Goal: Register for event/course

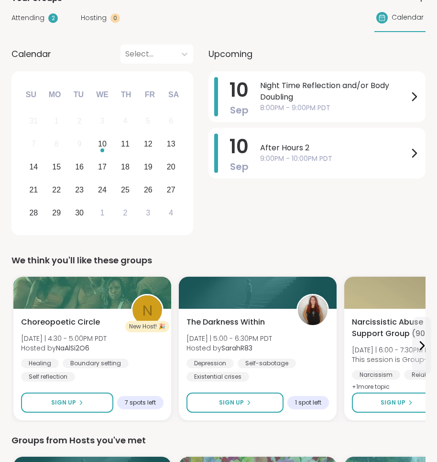
scroll to position [147, 0]
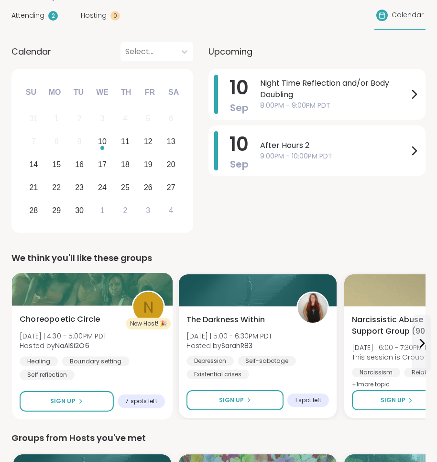
click at [103, 322] on div "Choreopoetic Circle [DATE] | 4:30 - 5:00PM PDT Hosted by NaAlSi2O6 Healing Boun…" at bounding box center [92, 346] width 145 height 67
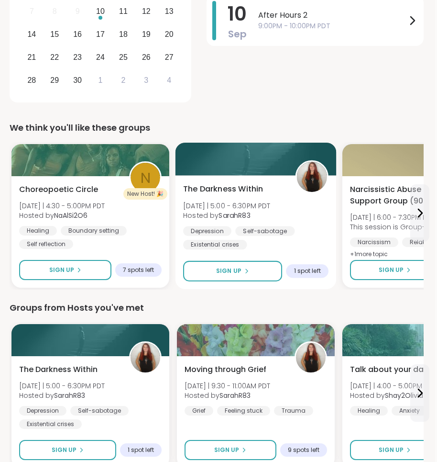
scroll to position [279, 2]
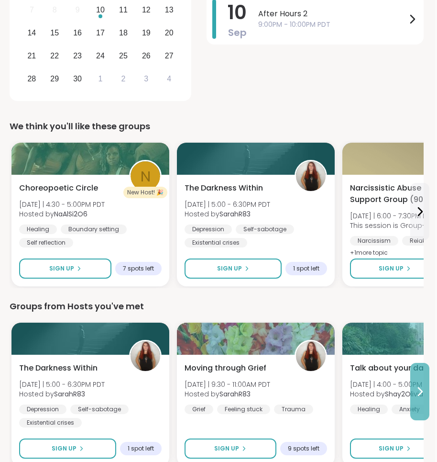
click at [420, 393] on icon at bounding box center [421, 392] width 4 height 8
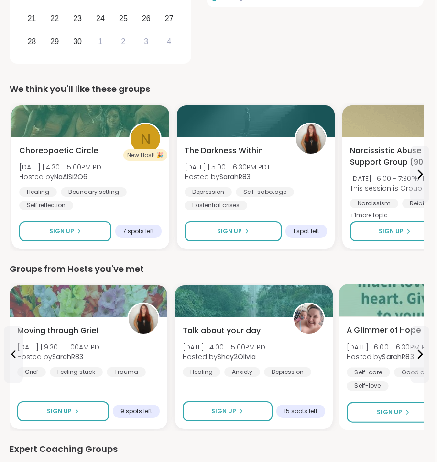
scroll to position [312, 2]
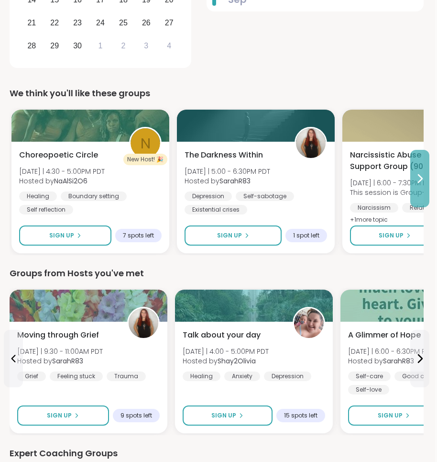
click at [421, 185] on button at bounding box center [419, 178] width 19 height 57
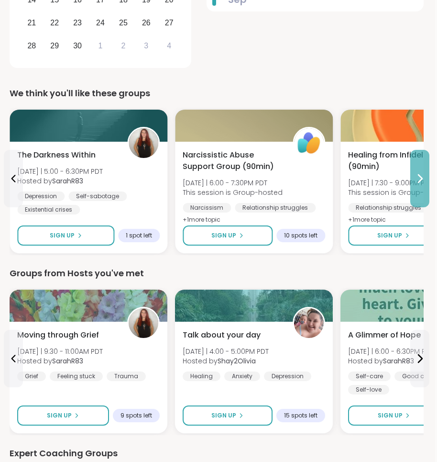
click at [421, 185] on button at bounding box center [419, 178] width 19 height 57
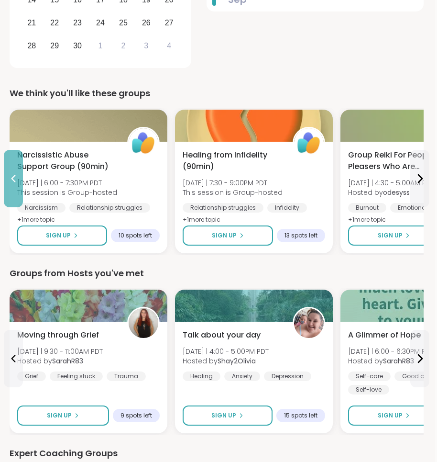
click at [7, 177] on button at bounding box center [13, 178] width 19 height 57
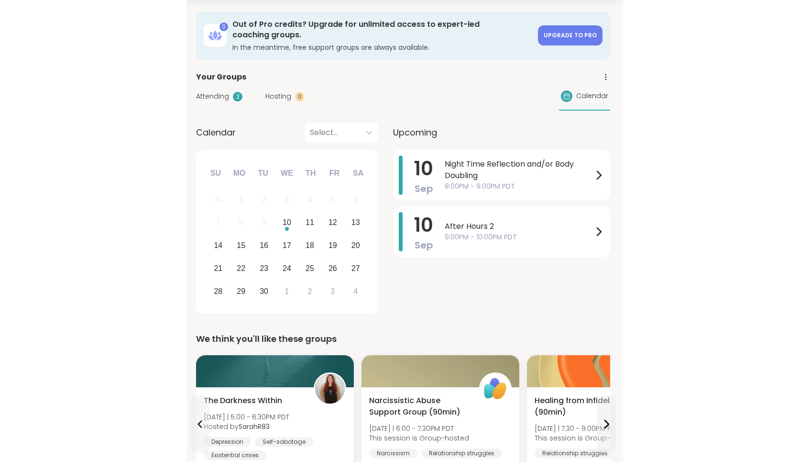
scroll to position [26, 2]
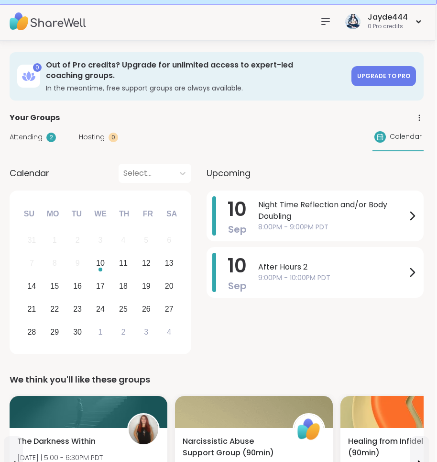
click at [30, 143] on div "Attending 2 Hosting 0 Calendar" at bounding box center [217, 137] width 414 height 28
click at [30, 137] on span "Attending" at bounding box center [26, 137] width 33 height 10
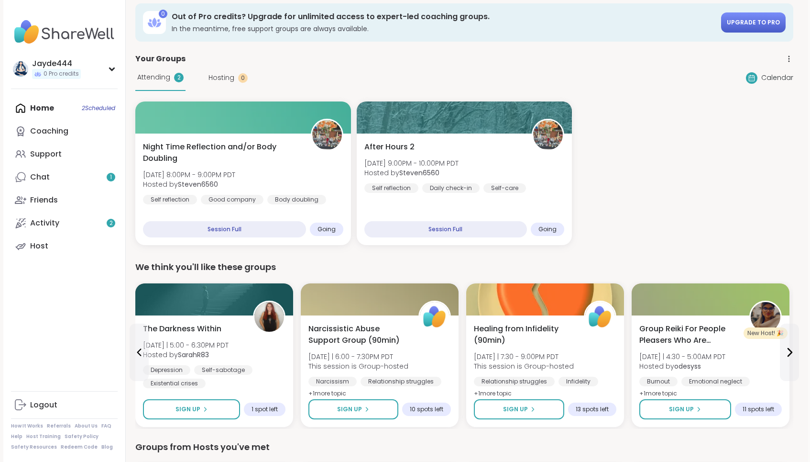
scroll to position [0, 0]
click at [82, 173] on link "Chat 1" at bounding box center [64, 177] width 107 height 23
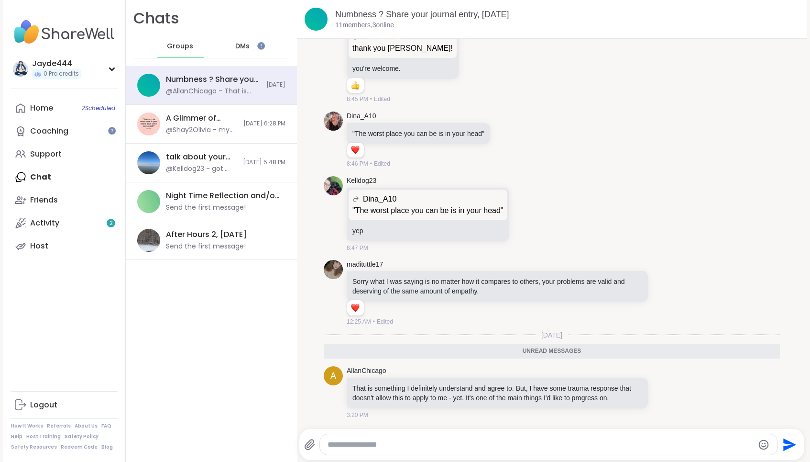
click at [249, 40] on div "DMs" at bounding box center [243, 46] width 47 height 23
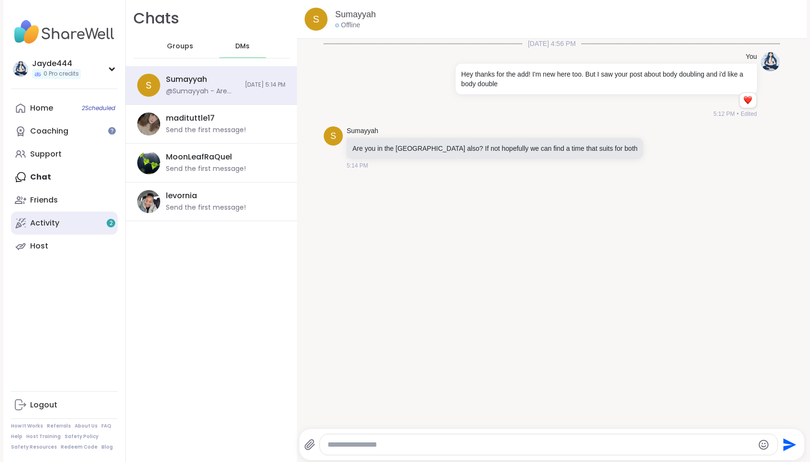
click at [73, 214] on link "Activity 2" at bounding box center [64, 222] width 107 height 23
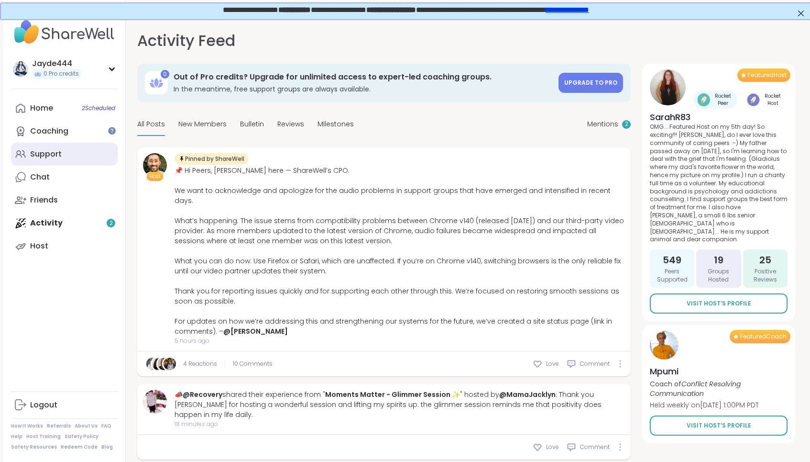
click at [77, 161] on link "Support" at bounding box center [64, 154] width 107 height 23
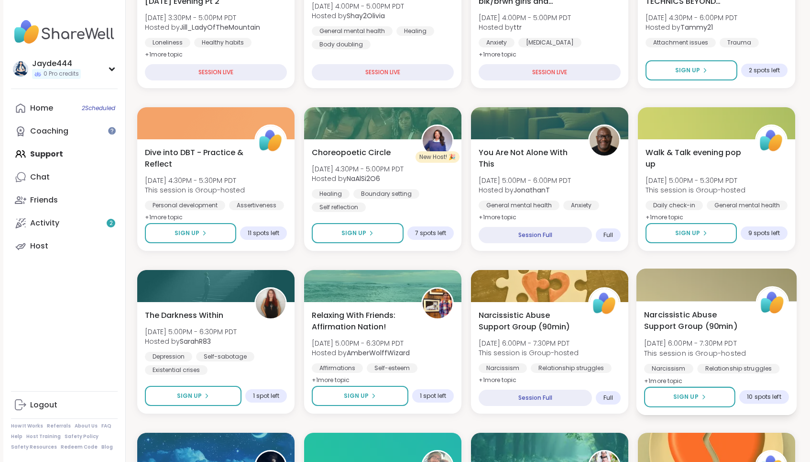
scroll to position [211, 0]
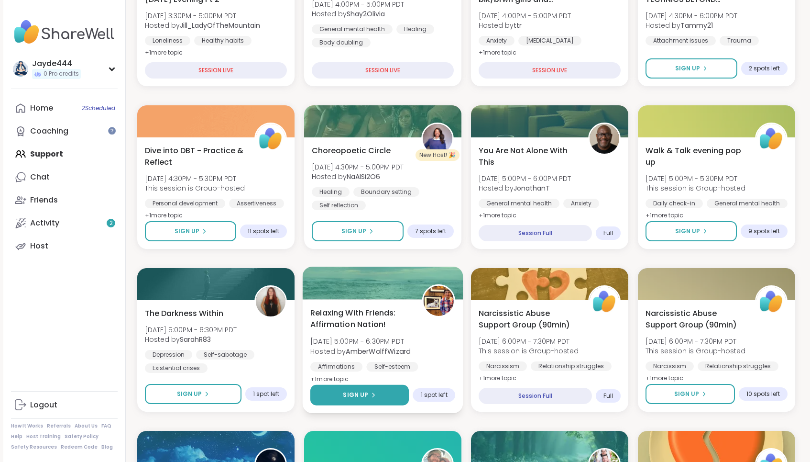
click at [364, 387] on button "Sign Up" at bounding box center [359, 395] width 99 height 21
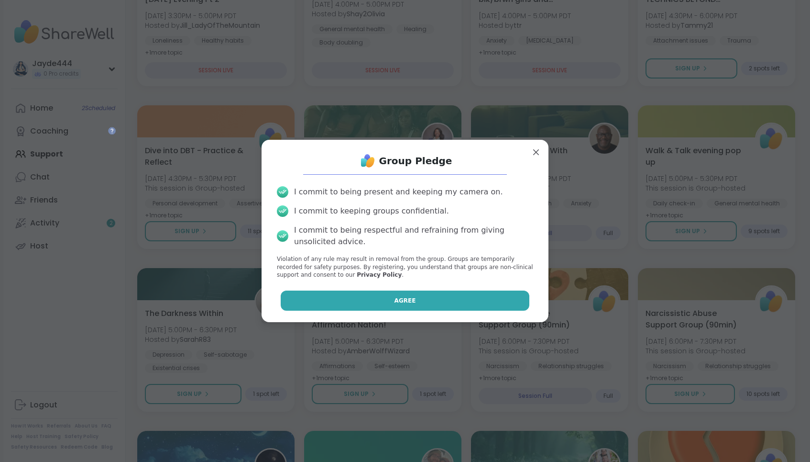
click at [427, 298] on button "Agree" at bounding box center [405, 300] width 249 height 20
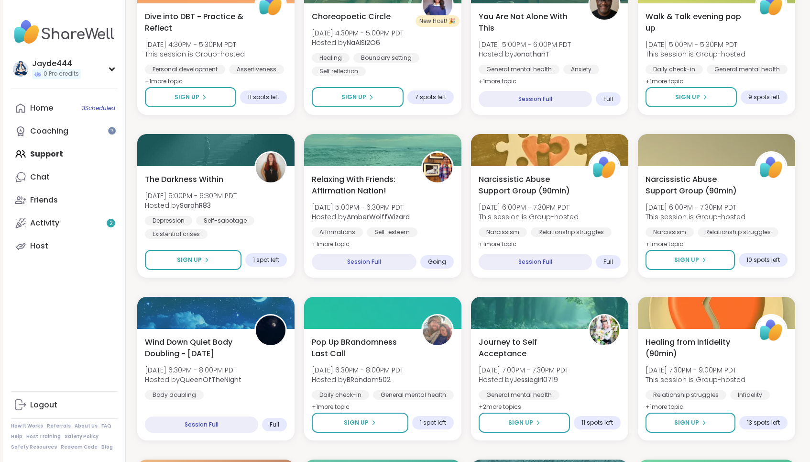
scroll to position [375, 0]
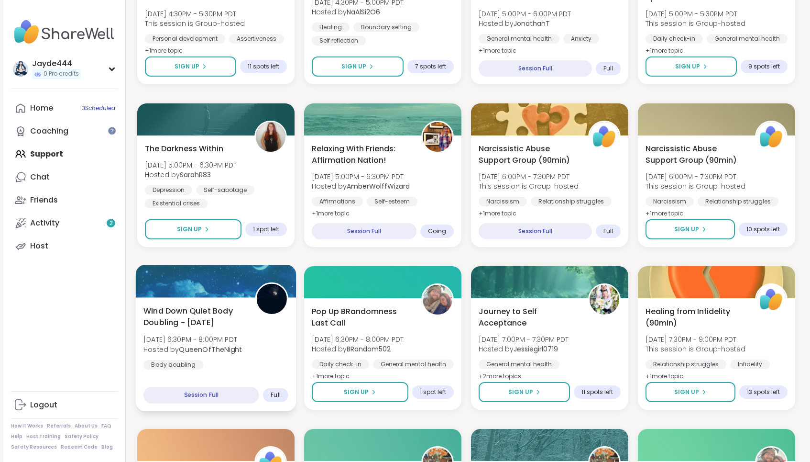
click at [213, 388] on div "Session Full" at bounding box center [202, 395] width 116 height 17
click at [225, 398] on div "Session Full" at bounding box center [202, 395] width 116 height 17
click at [225, 394] on div "Session Full" at bounding box center [202, 395] width 116 height 17
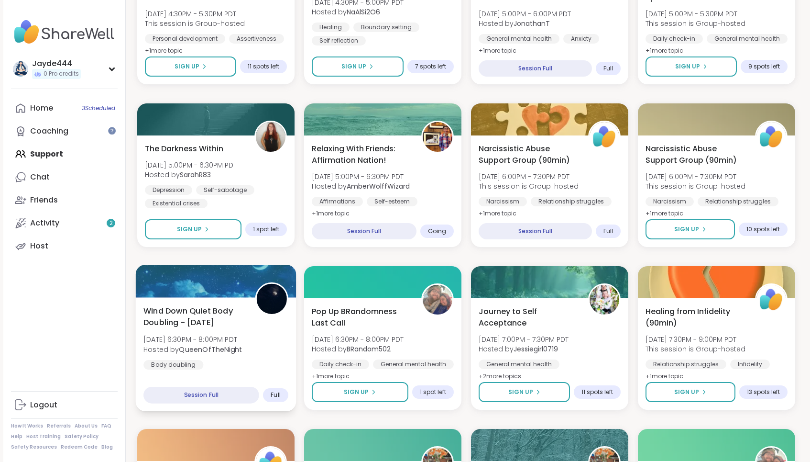
click at [225, 394] on div "Session Full" at bounding box center [202, 395] width 116 height 17
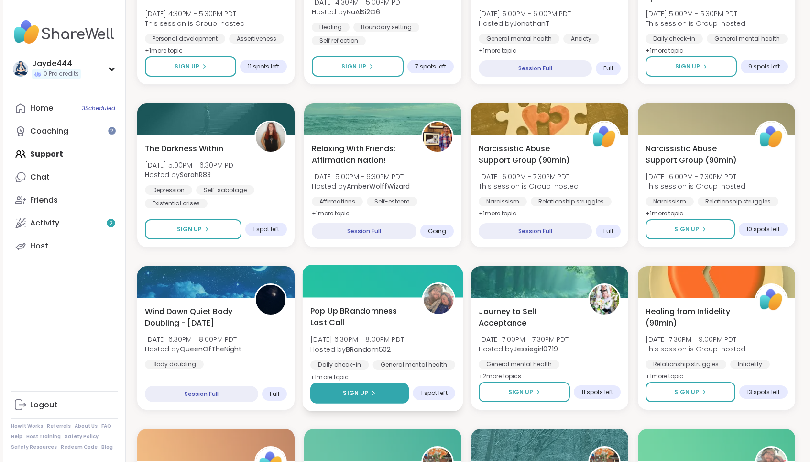
click at [351, 398] on button "Sign Up" at bounding box center [359, 393] width 99 height 21
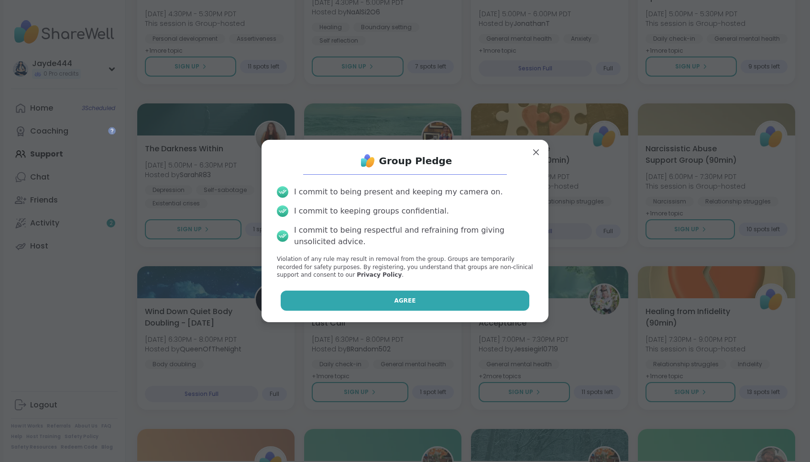
click at [412, 308] on button "Agree" at bounding box center [405, 300] width 249 height 20
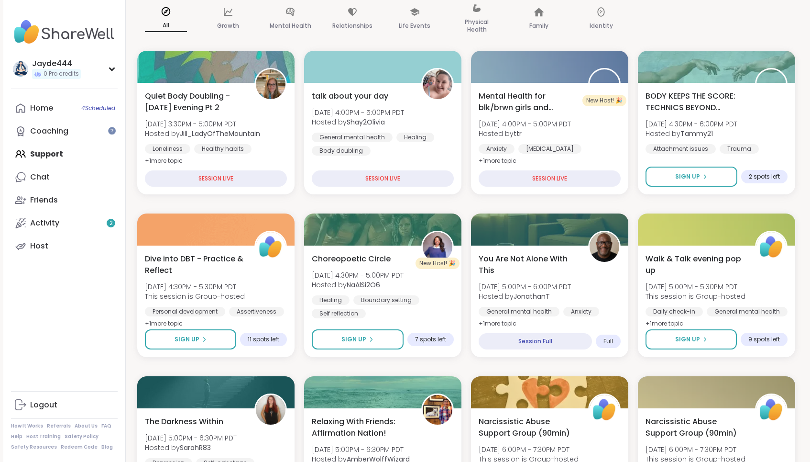
scroll to position [0, 0]
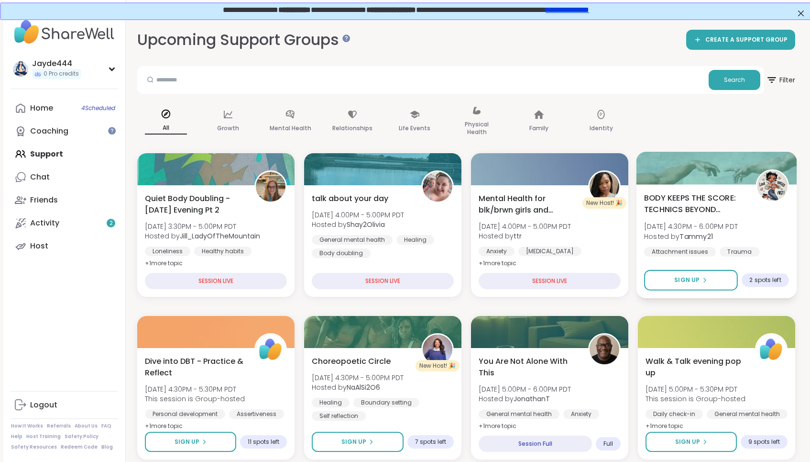
click at [437, 223] on div "BODY KEEPS THE SCORE: TECHNICS BEYOND TRAUMA [DATE] 4:30PM - 6:00PM PDT Hosted …" at bounding box center [716, 224] width 145 height 65
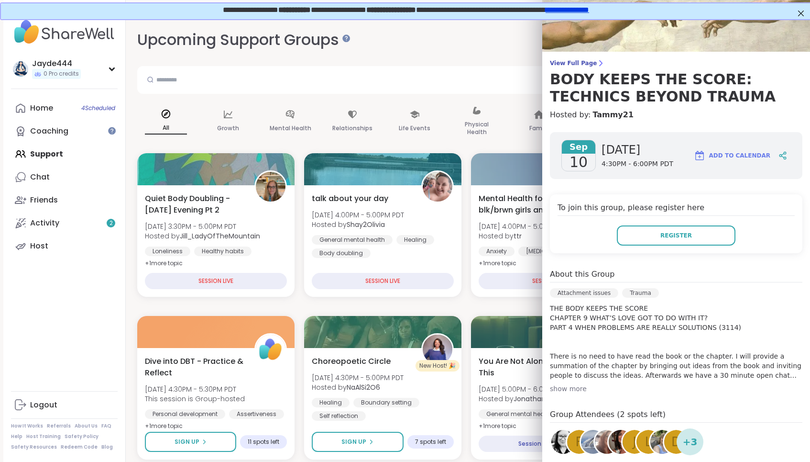
scroll to position [27, 0]
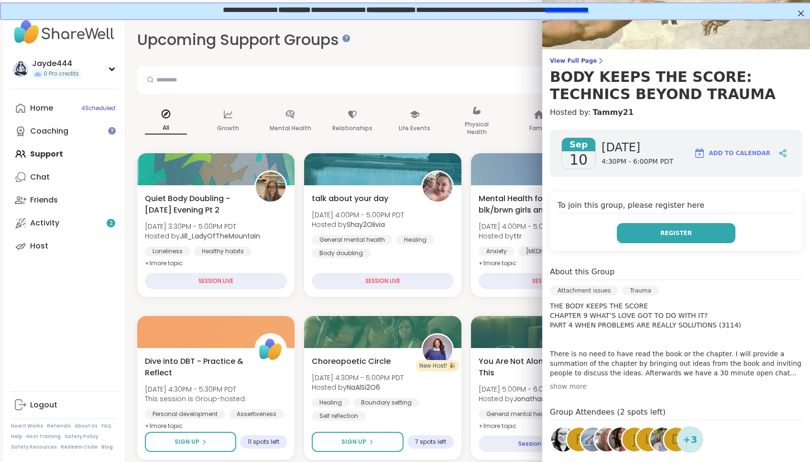
click at [437, 231] on span "Register" at bounding box center [677, 233] width 32 height 9
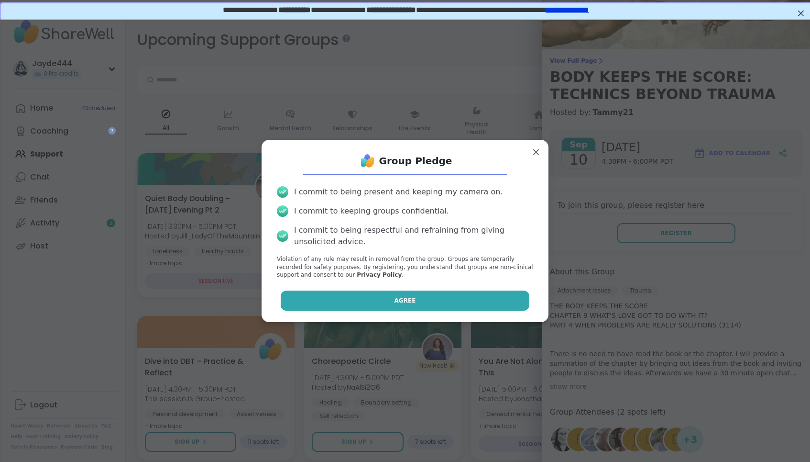
click at [437, 297] on button "Agree" at bounding box center [405, 300] width 249 height 20
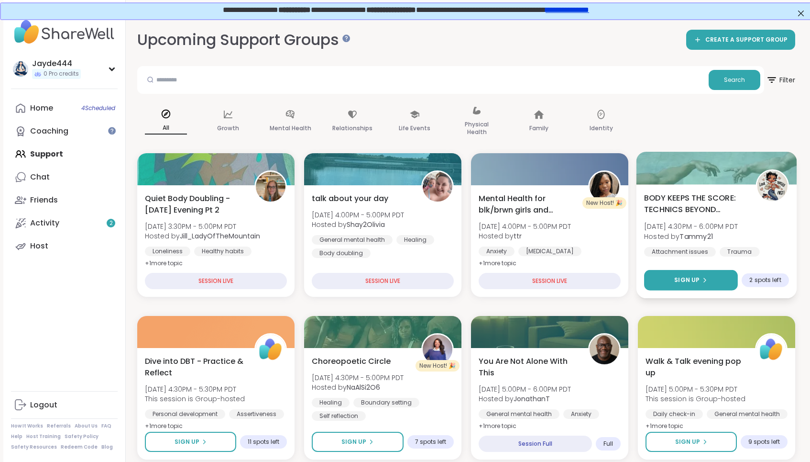
click at [437, 282] on icon at bounding box center [705, 280] width 6 height 6
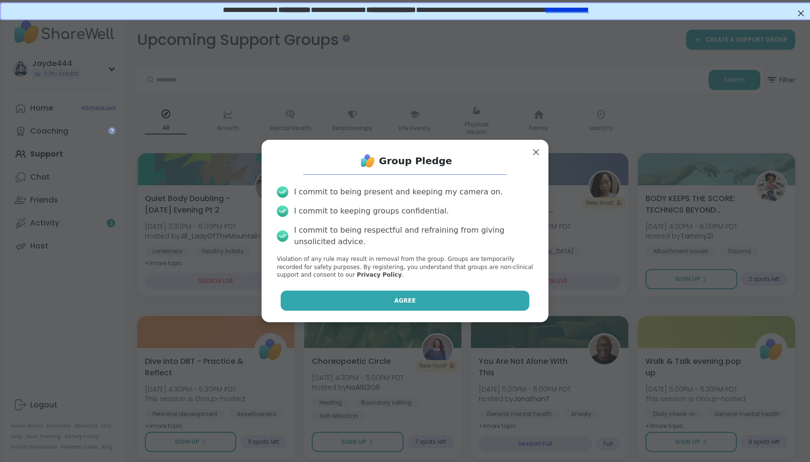
click at [437, 299] on button "Agree" at bounding box center [405, 300] width 249 height 20
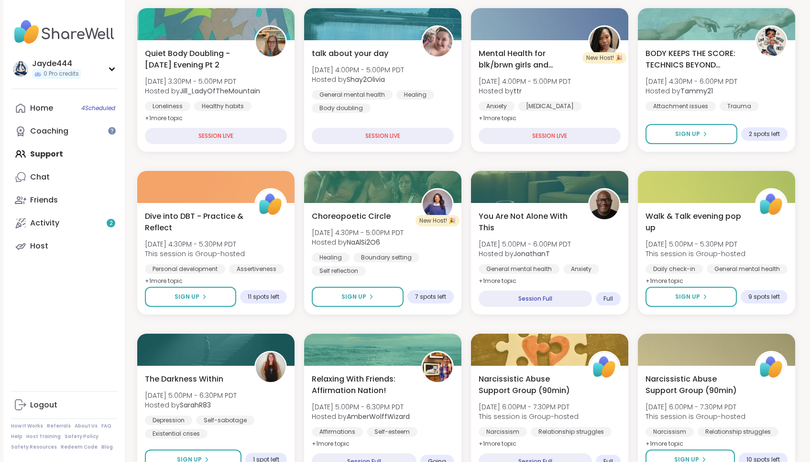
scroll to position [107, 0]
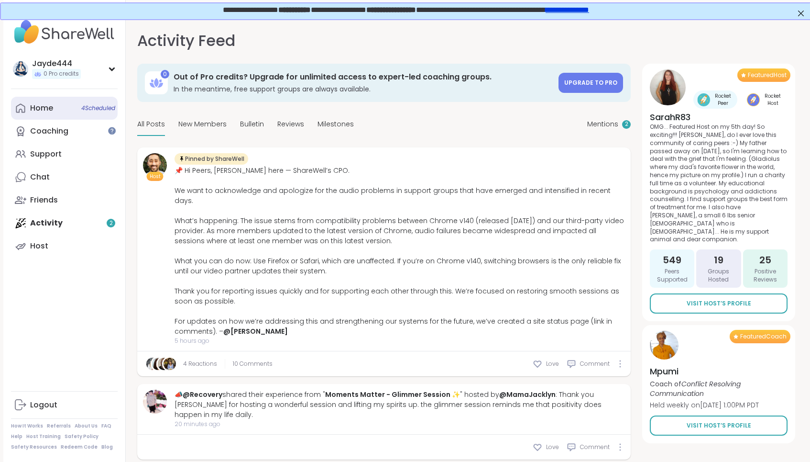
click at [36, 106] on div "Home 4 Scheduled" at bounding box center [41, 108] width 23 height 11
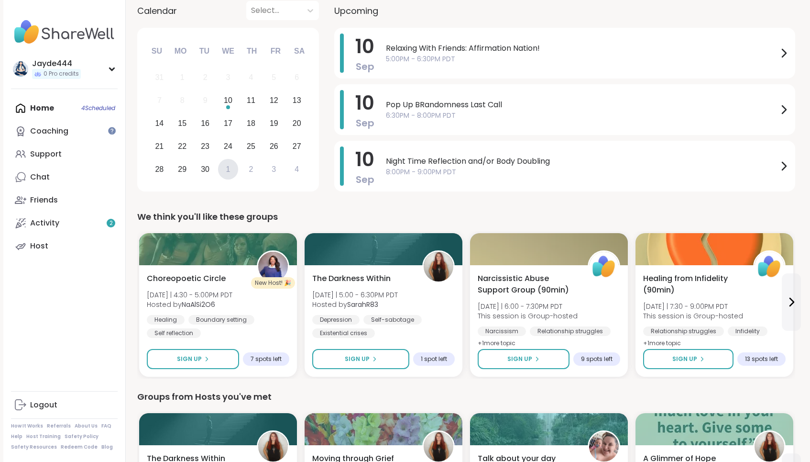
scroll to position [125, 0]
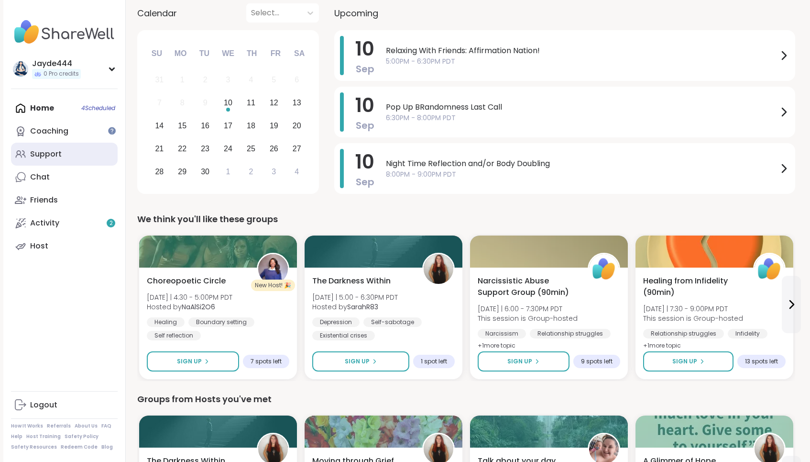
click at [85, 154] on link "Support" at bounding box center [64, 154] width 107 height 23
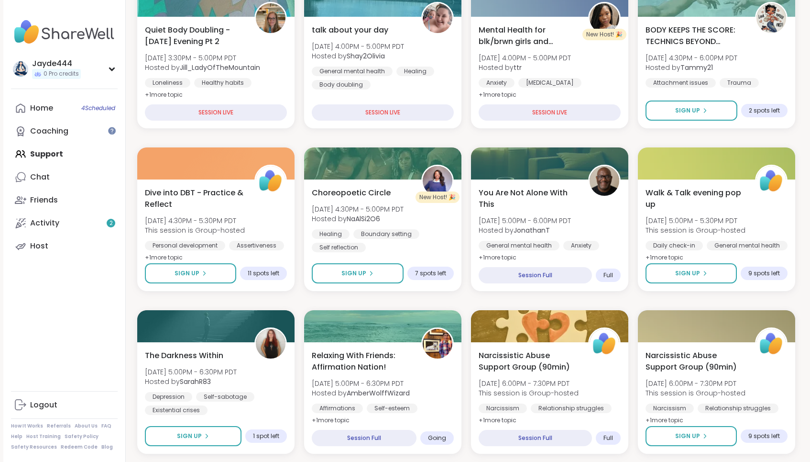
scroll to position [168, 0]
click at [437, 400] on div "Relaxing With Friends: Affirmation Nation! [DATE] 5:00PM - 6:30PM PDT Hosted by…" at bounding box center [382, 388] width 145 height 78
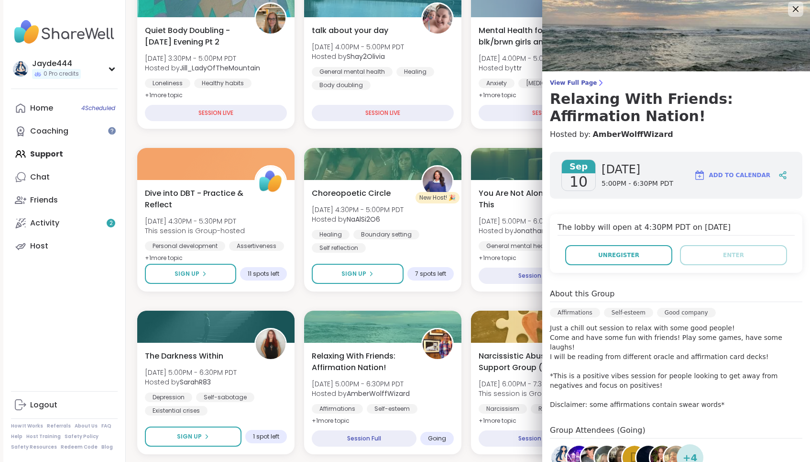
scroll to position [11, 0]
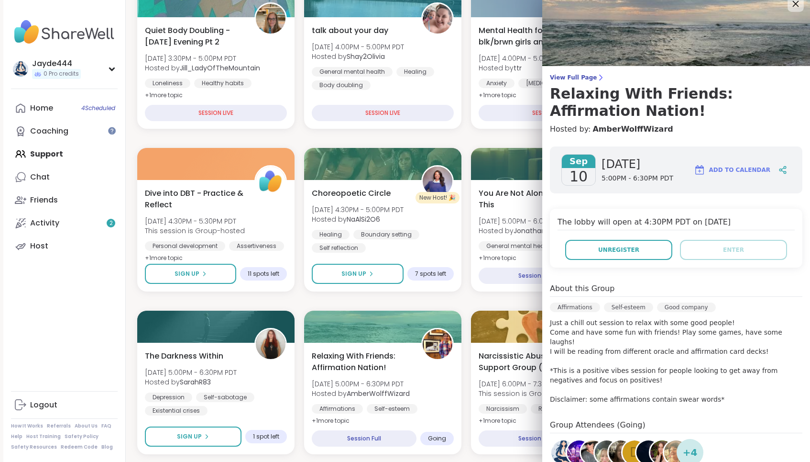
click at [437, 6] on icon at bounding box center [796, 4] width 12 height 12
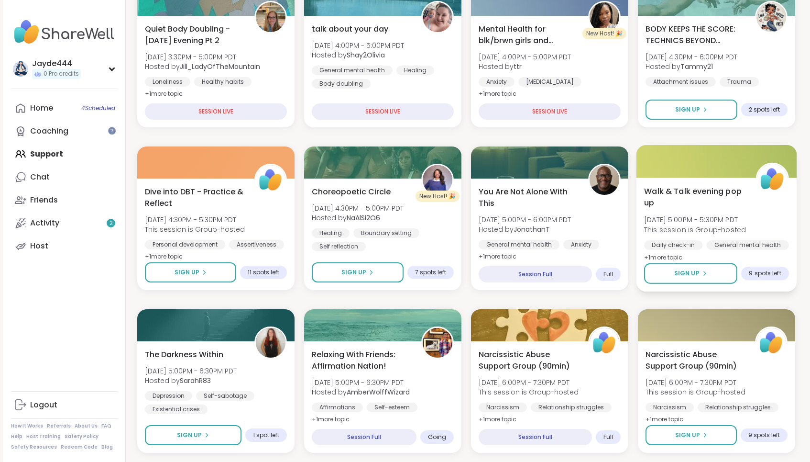
scroll to position [171, 0]
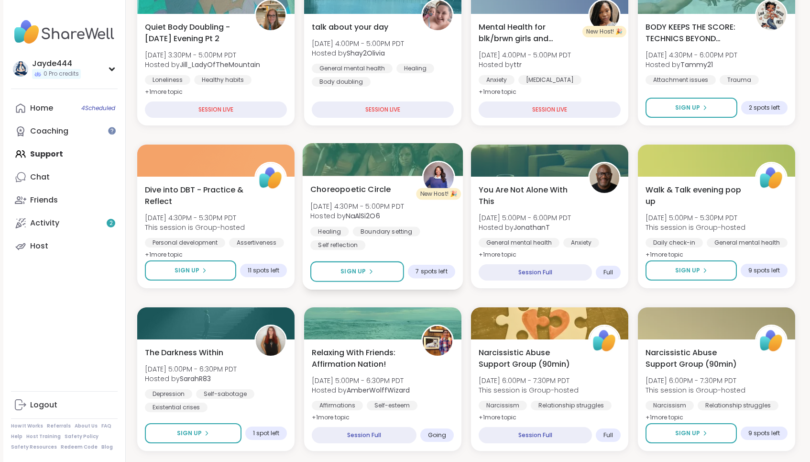
click at [412, 241] on div "Healing Boundary setting Self reflection" at bounding box center [382, 237] width 145 height 23
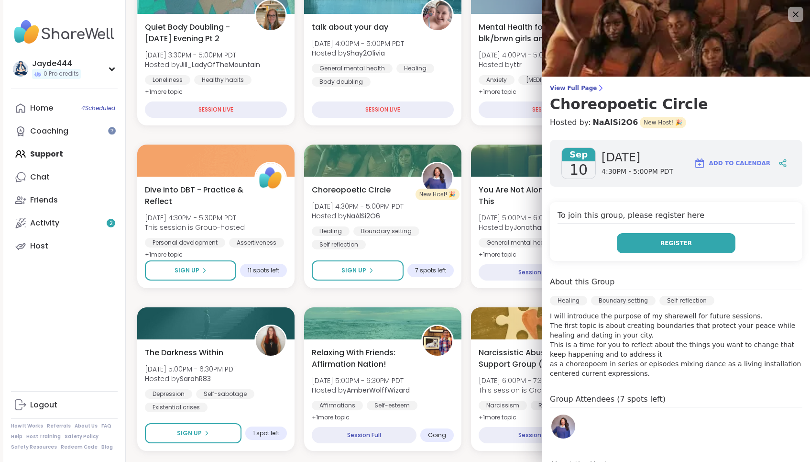
click at [437, 247] on button "Register" at bounding box center [676, 243] width 119 height 20
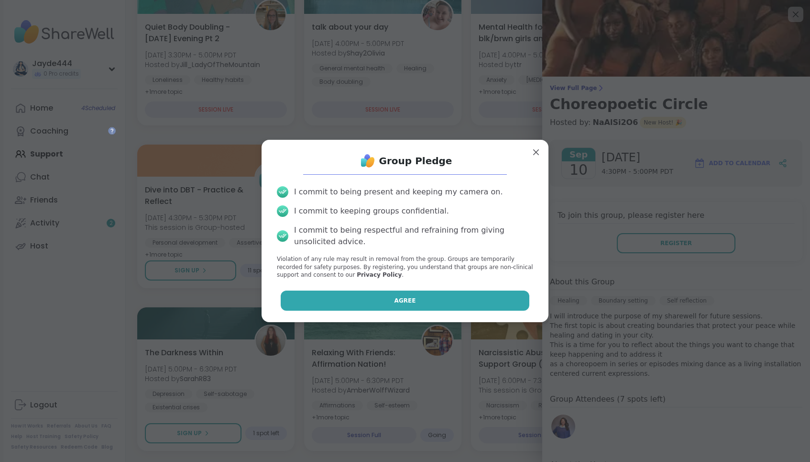
click at [402, 299] on span "Agree" at bounding box center [406, 300] width 22 height 9
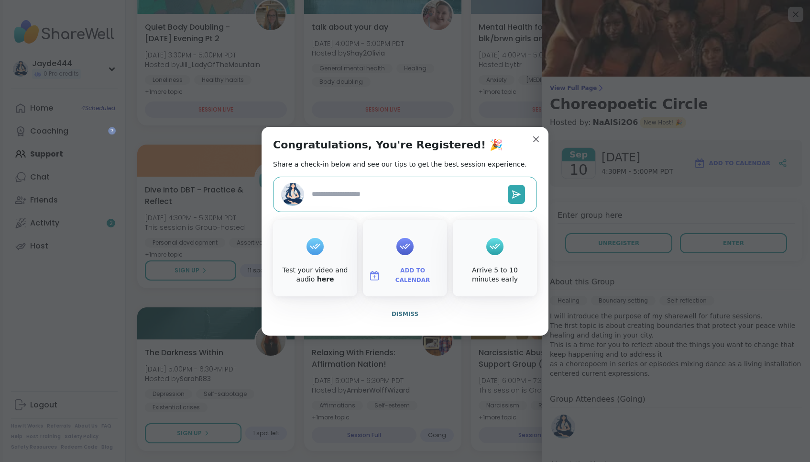
type textarea "*"
click at [437, 256] on div at bounding box center [495, 246] width 17 height 38
click at [408, 316] on span "Dismiss" at bounding box center [405, 313] width 27 height 7
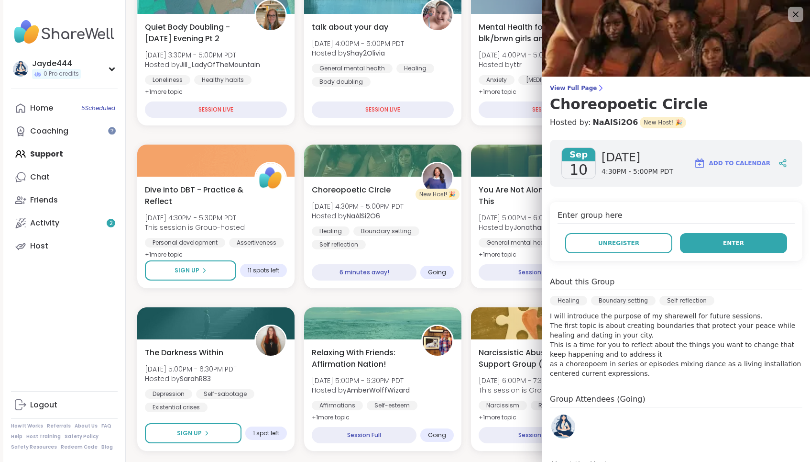
click at [437, 246] on span "Enter" at bounding box center [733, 243] width 21 height 9
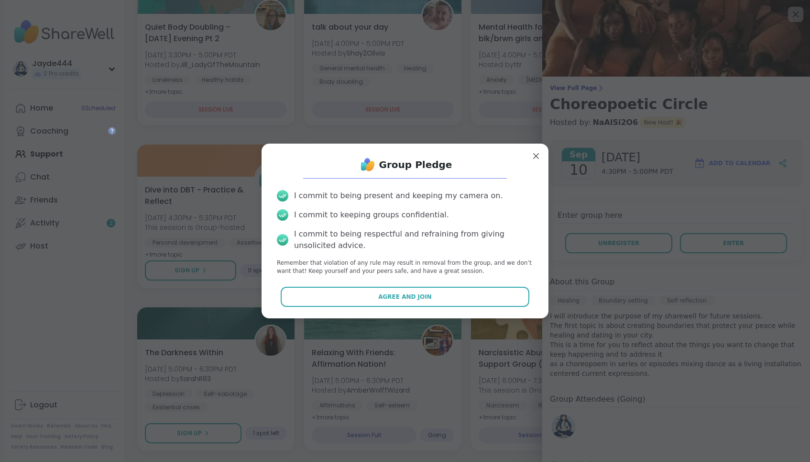
click at [437, 285] on div "Group Pledge I commit to being present and keeping my camera on. I commit to ke…" at bounding box center [405, 230] width 272 height 159
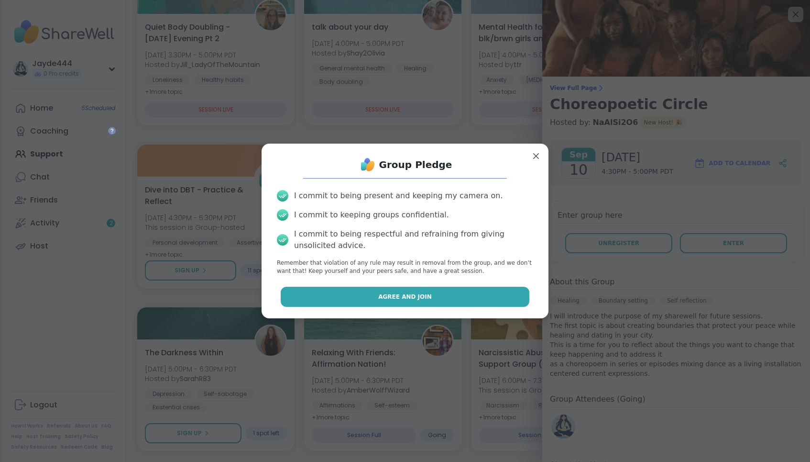
click at [437, 296] on button "Agree and Join" at bounding box center [405, 297] width 249 height 20
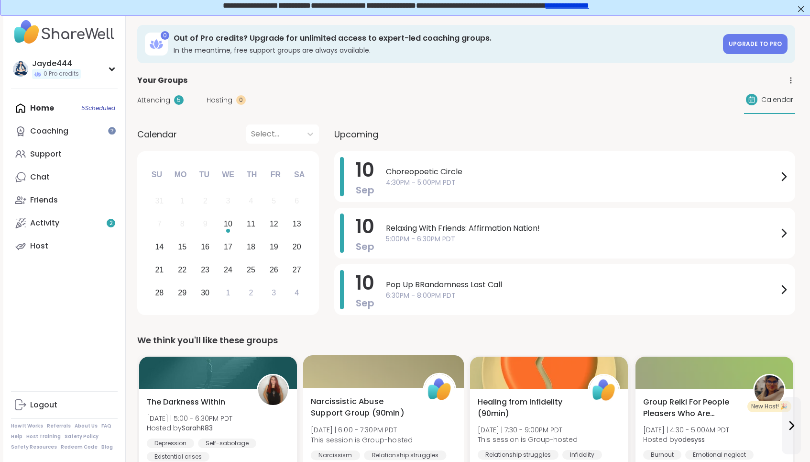
scroll to position [7, 0]
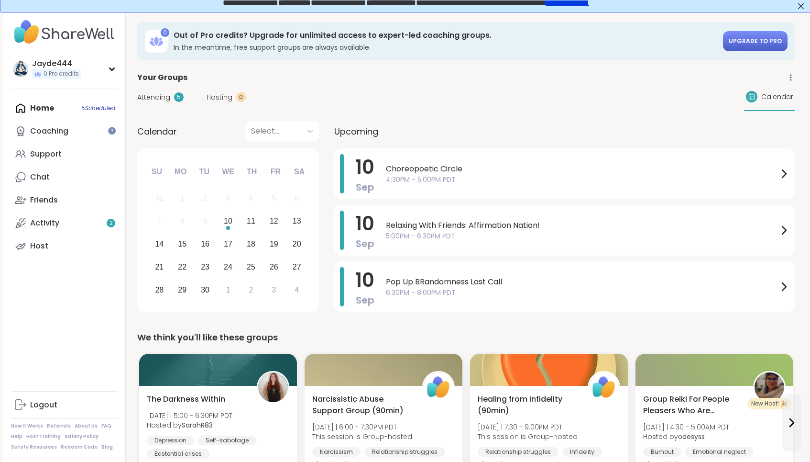
click at [754, 46] on link "Upgrade to Pro" at bounding box center [755, 41] width 65 height 20
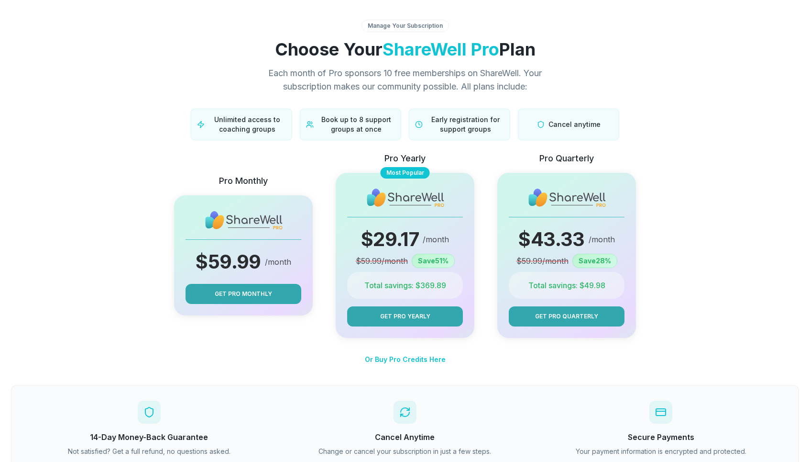
scroll to position [2, 0]
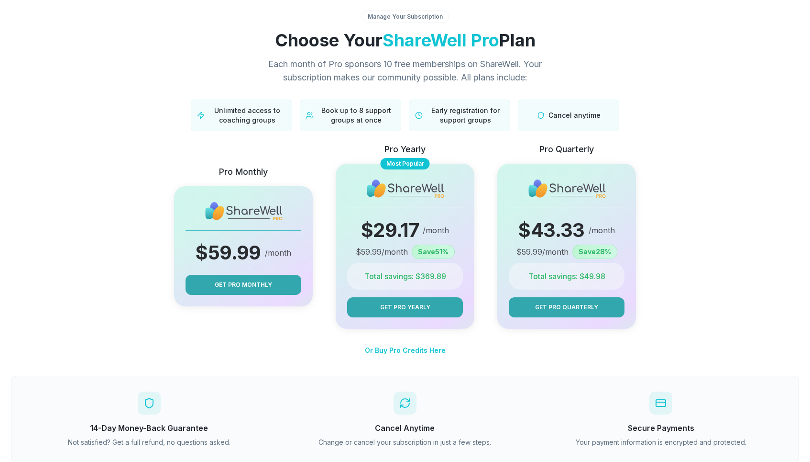
scroll to position [69, 0]
